Goal: Task Accomplishment & Management: Complete application form

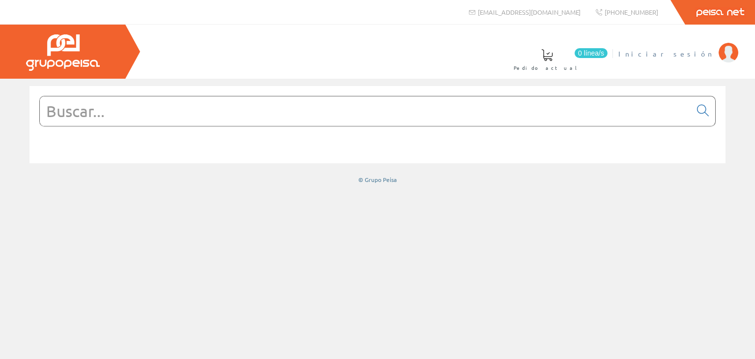
click at [690, 55] on span "Iniciar sesión" at bounding box center [665, 54] width 95 height 10
